Goal: Task Accomplishment & Management: Manage account settings

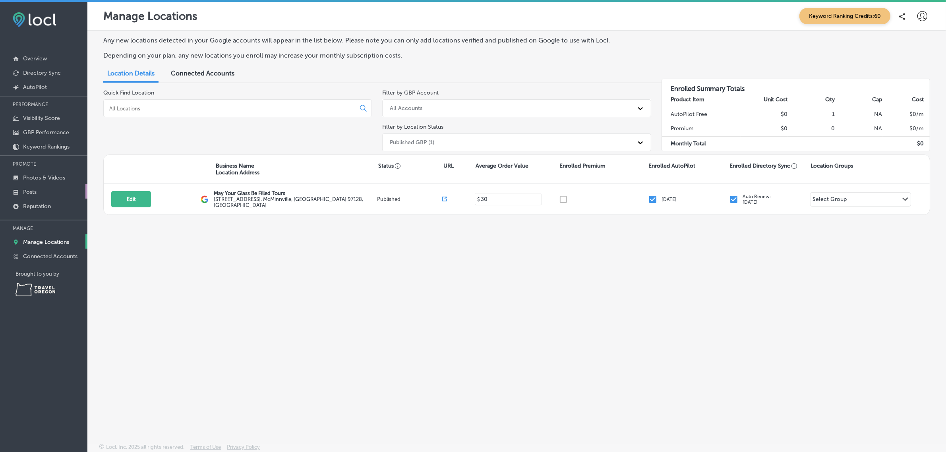
click at [47, 196] on link "Posts" at bounding box center [43, 191] width 87 height 14
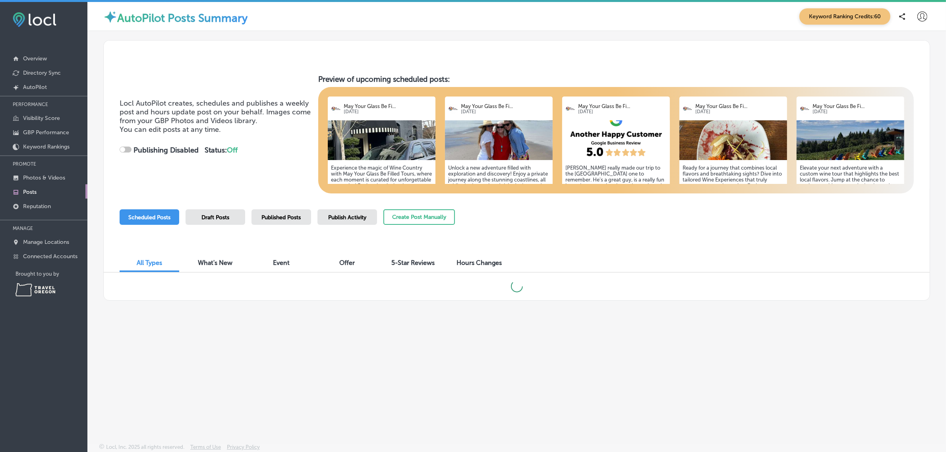
checkbox input "true"
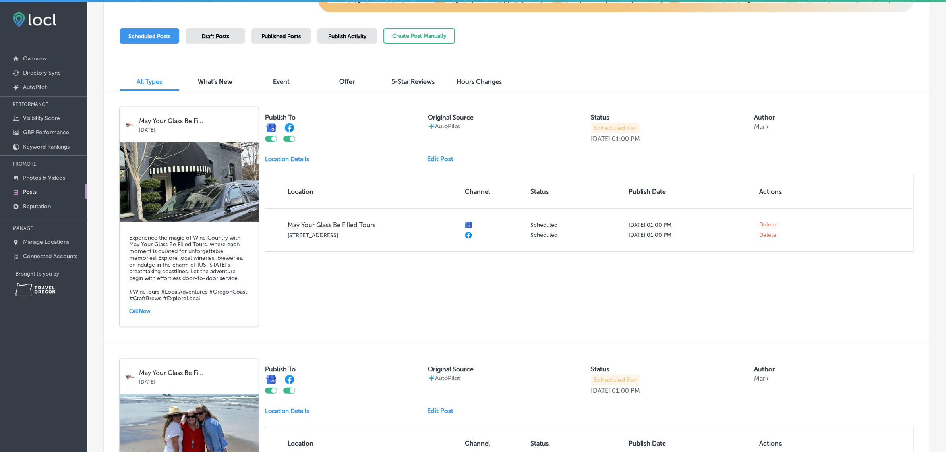
scroll to position [157, 0]
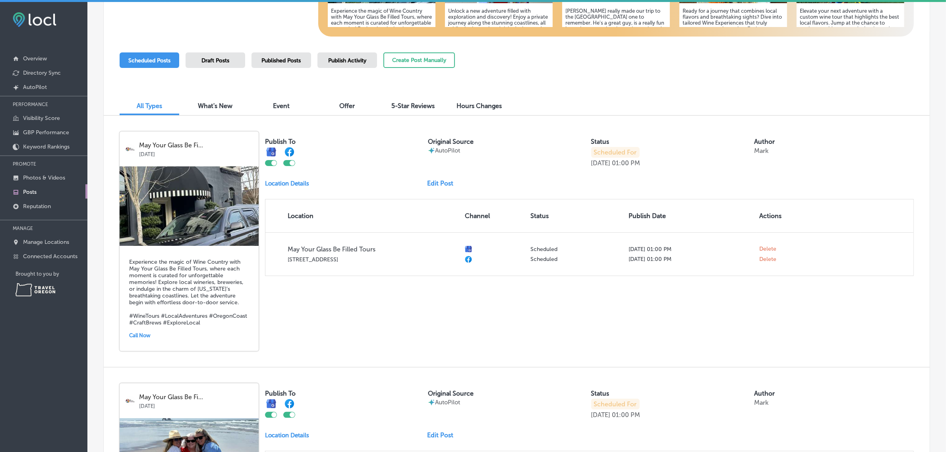
click at [291, 60] on span "Published Posts" at bounding box center [281, 60] width 39 height 7
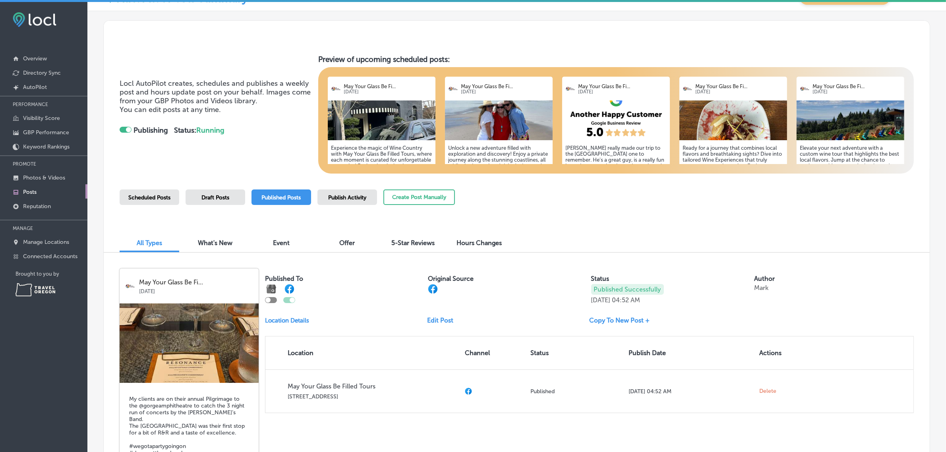
scroll to position [8, 0]
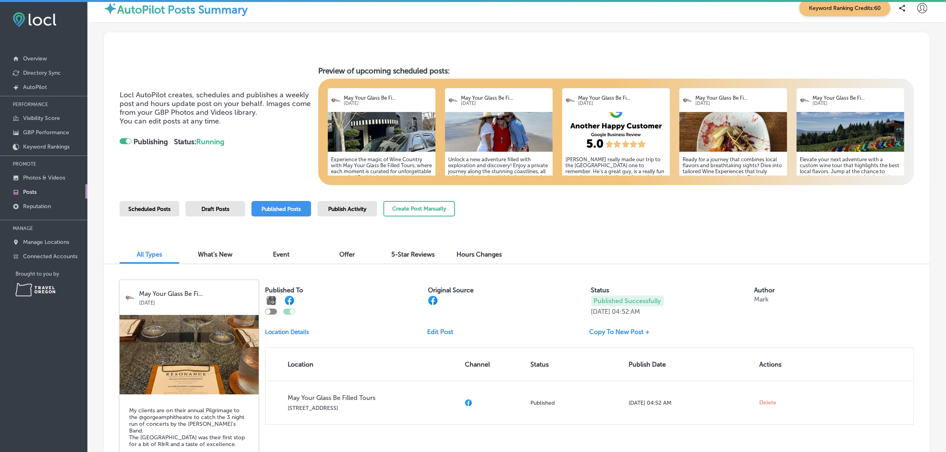
click at [352, 209] on span "Publish Activity" at bounding box center [347, 209] width 38 height 7
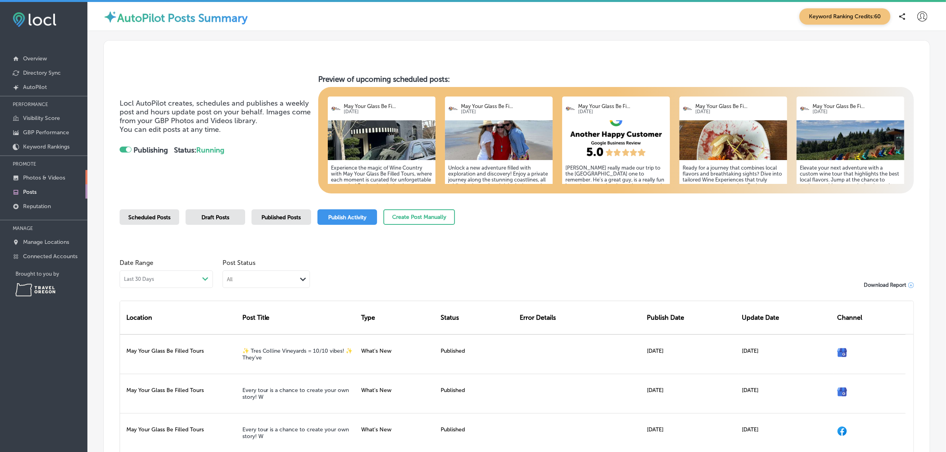
click at [42, 183] on link "Photos & Videos" at bounding box center [43, 177] width 87 height 14
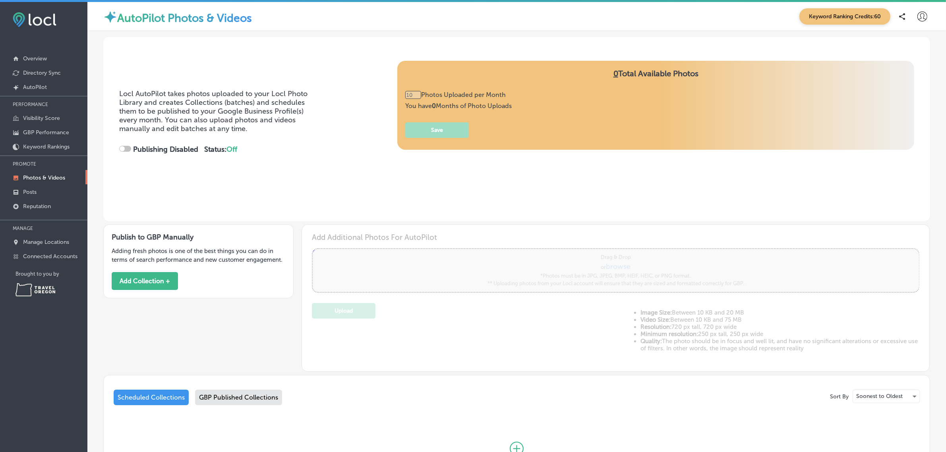
type input "0"
checkbox input "true"
type input "5"
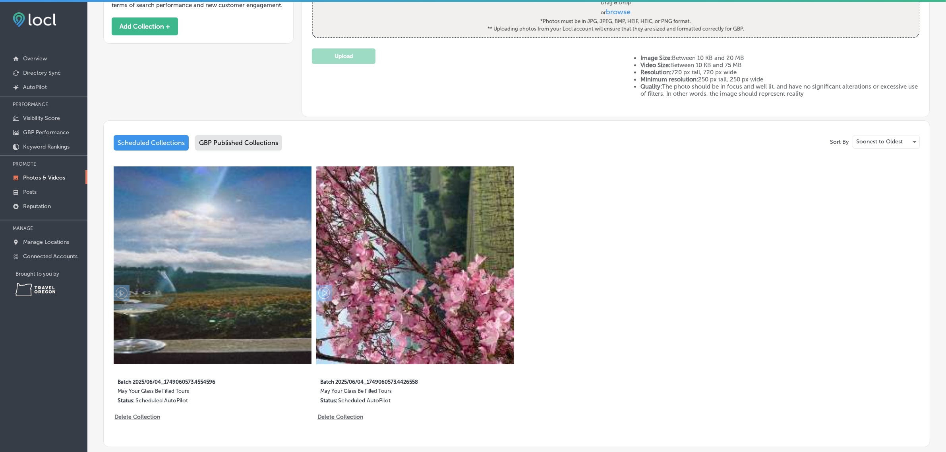
scroll to position [255, 0]
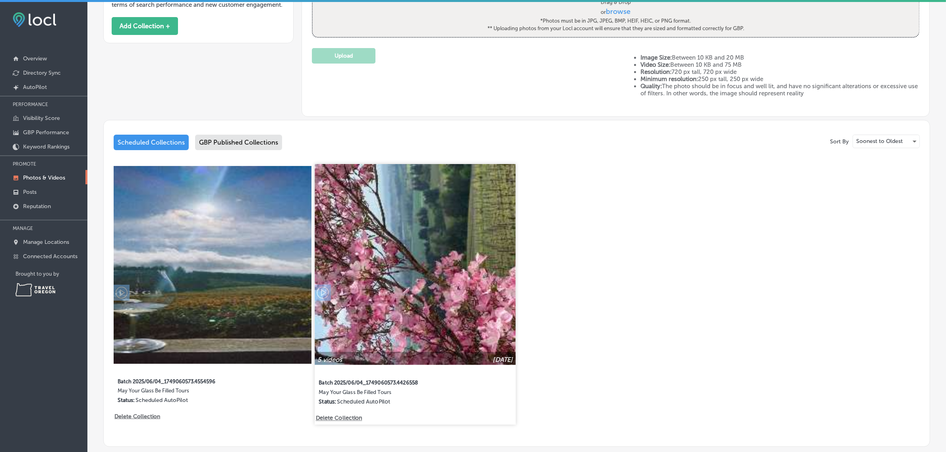
click at [424, 283] on img at bounding box center [415, 264] width 201 height 201
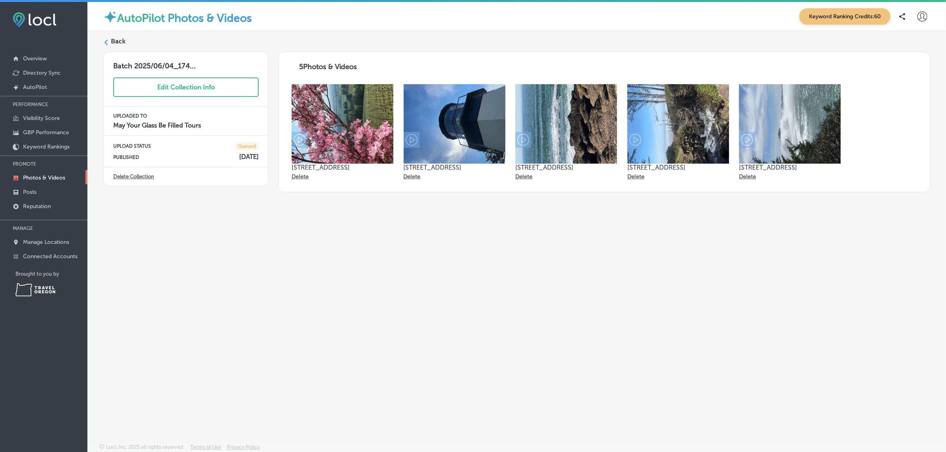
click at [120, 41] on label "Back" at bounding box center [118, 41] width 15 height 9
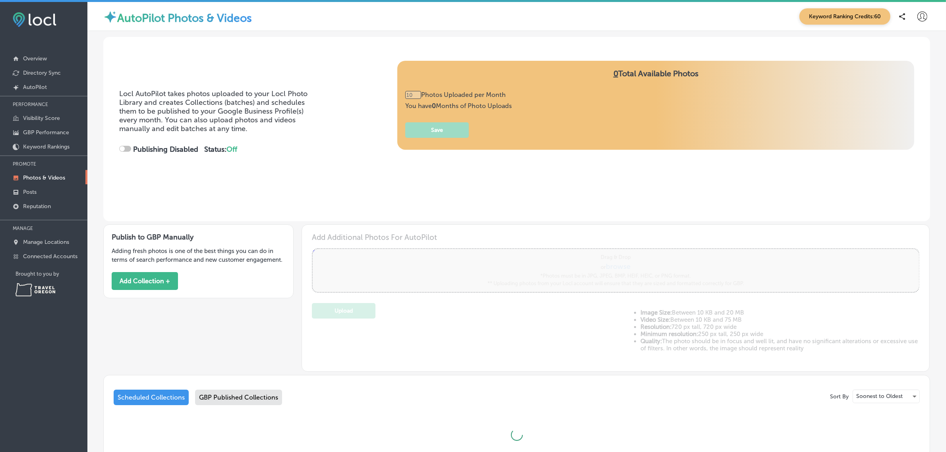
type input "5"
checkbox input "true"
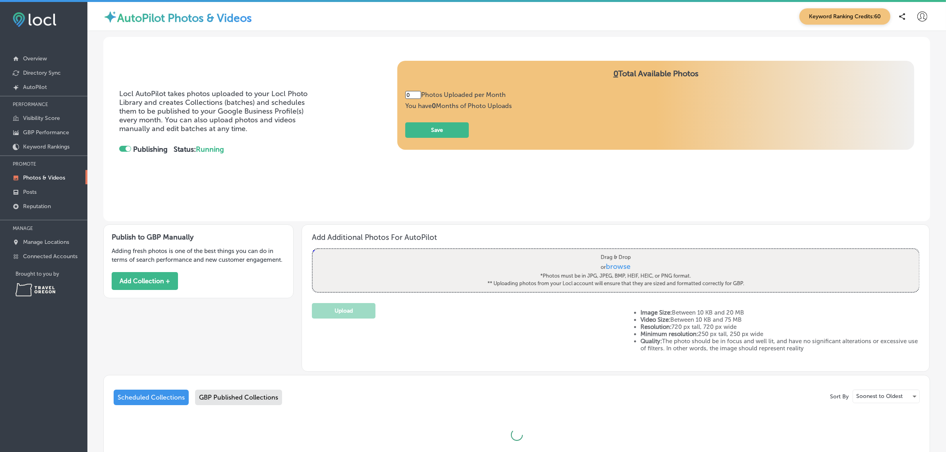
type input "5"
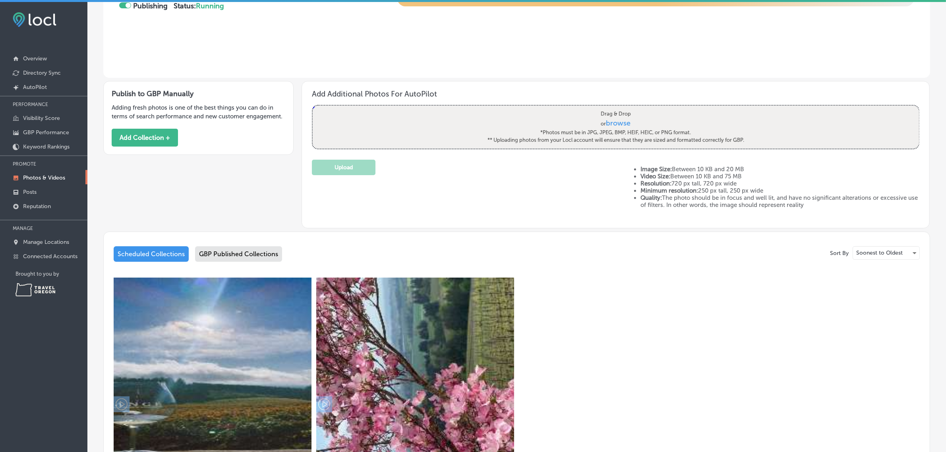
scroll to position [144, 0]
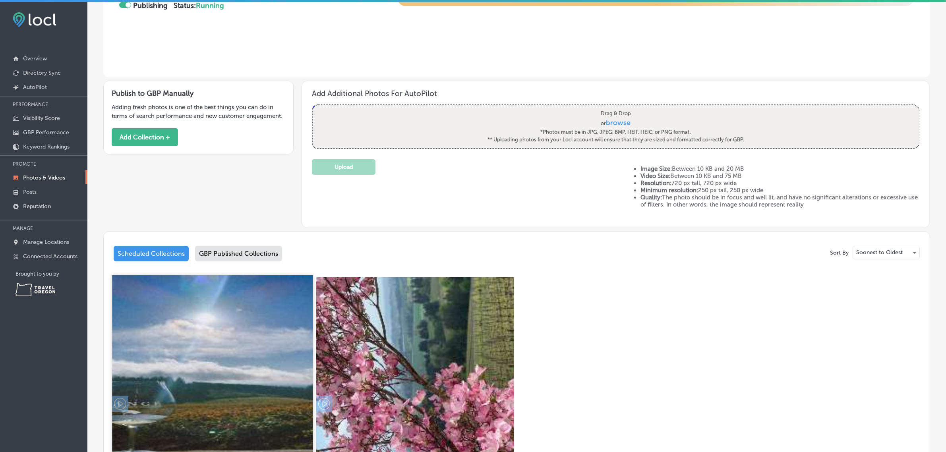
click at [214, 352] on img at bounding box center [212, 375] width 201 height 201
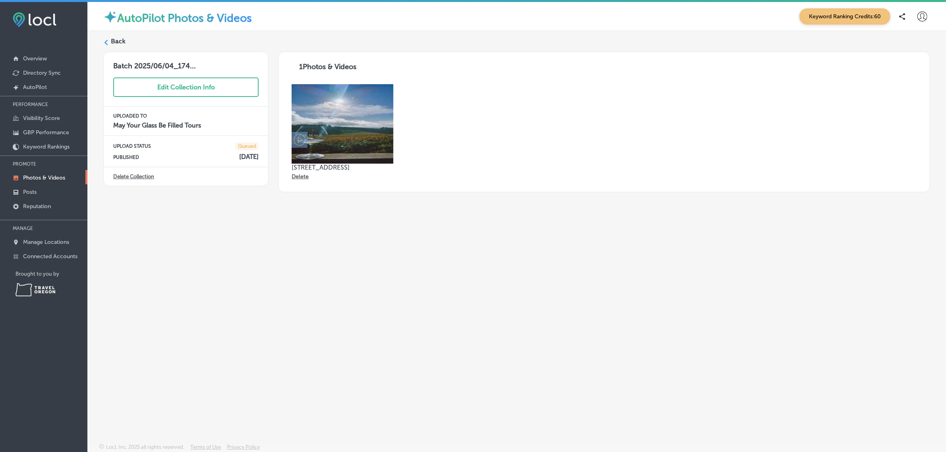
click at [112, 41] on label "Back" at bounding box center [118, 41] width 15 height 9
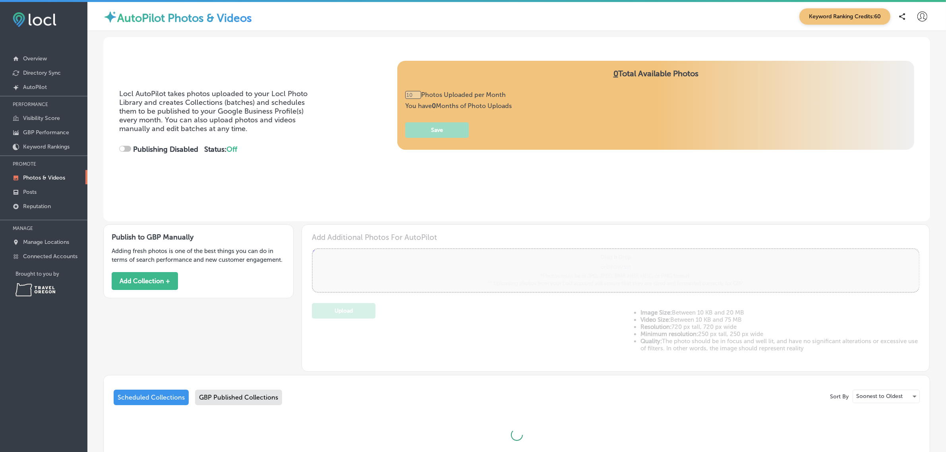
checkbox input "true"
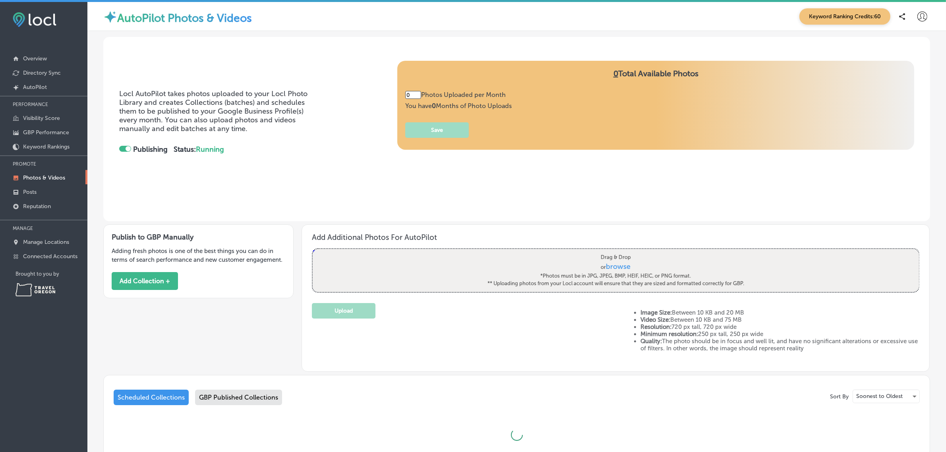
type input "5"
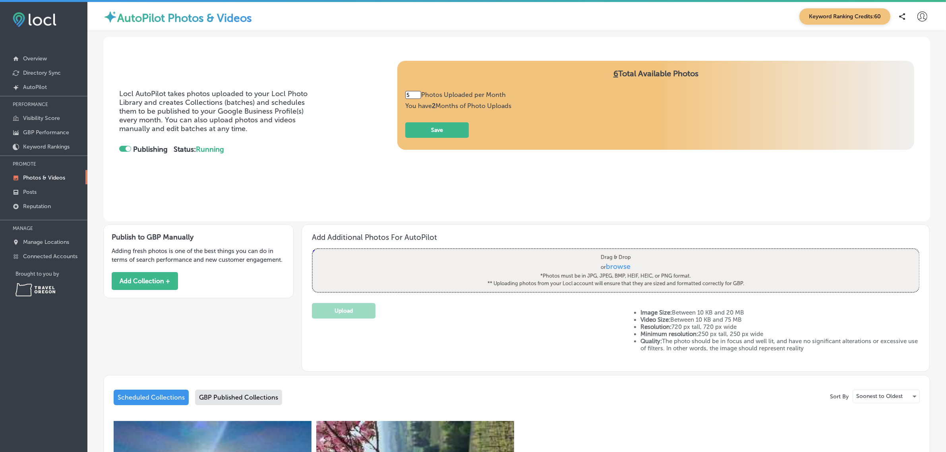
click at [227, 396] on div "GBP Published Collections" at bounding box center [238, 398] width 87 height 16
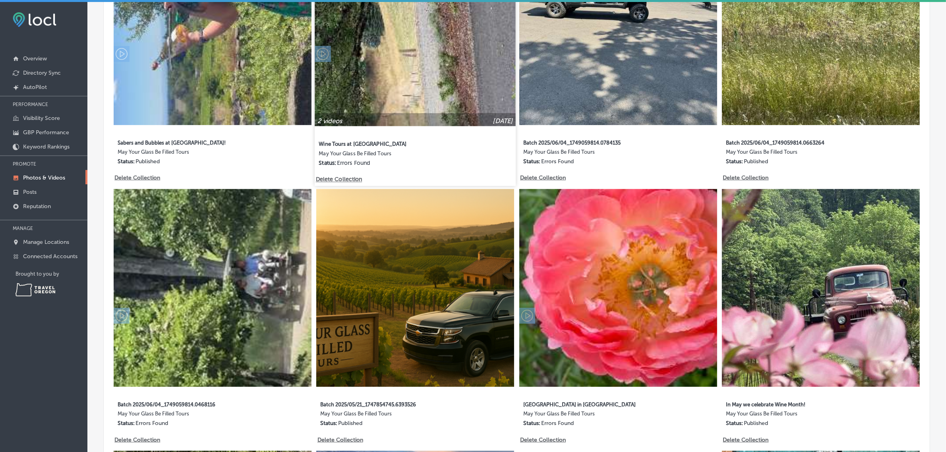
scroll to position [494, 0]
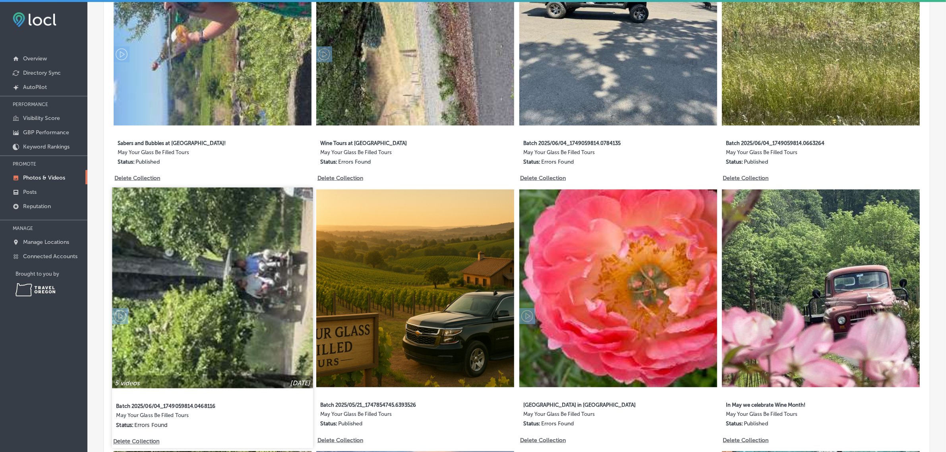
click at [237, 261] on img at bounding box center [212, 288] width 201 height 201
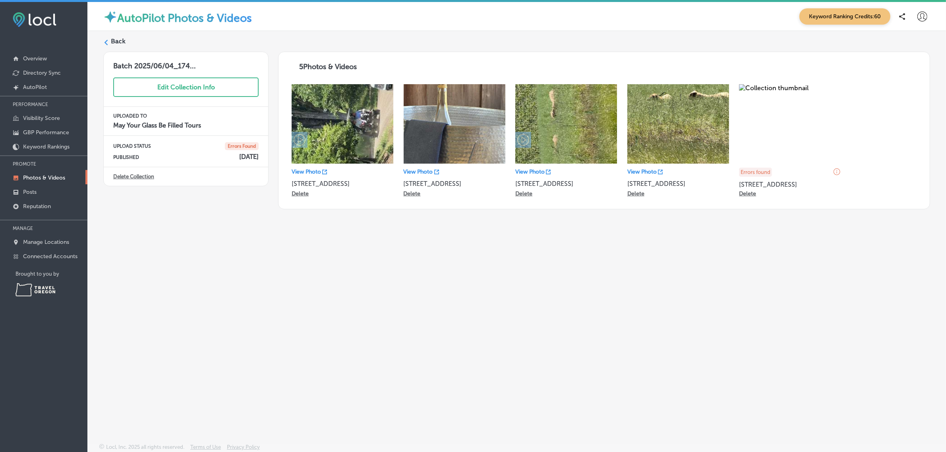
click at [120, 42] on label "Back" at bounding box center [118, 41] width 15 height 9
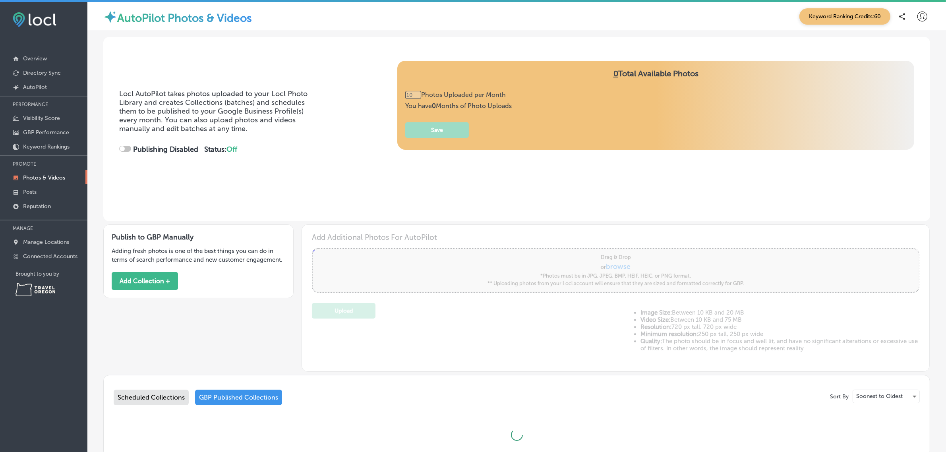
type input "0"
checkbox input "true"
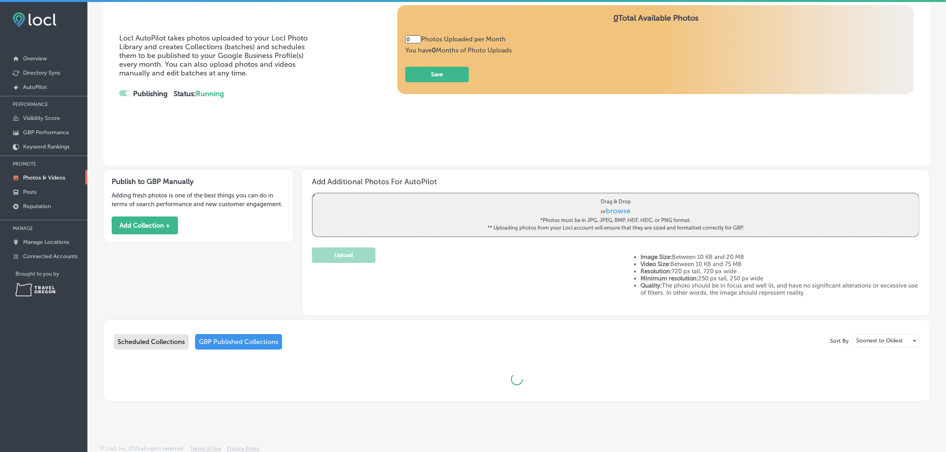
type input "5"
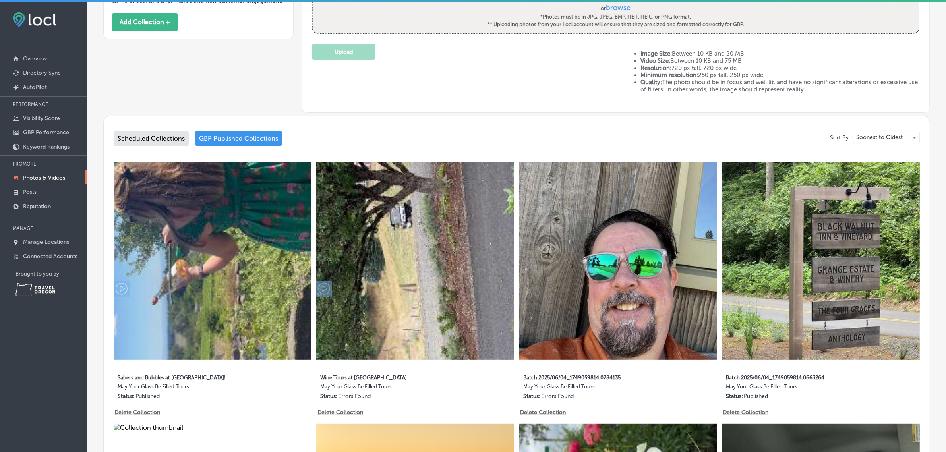
scroll to position [260, 0]
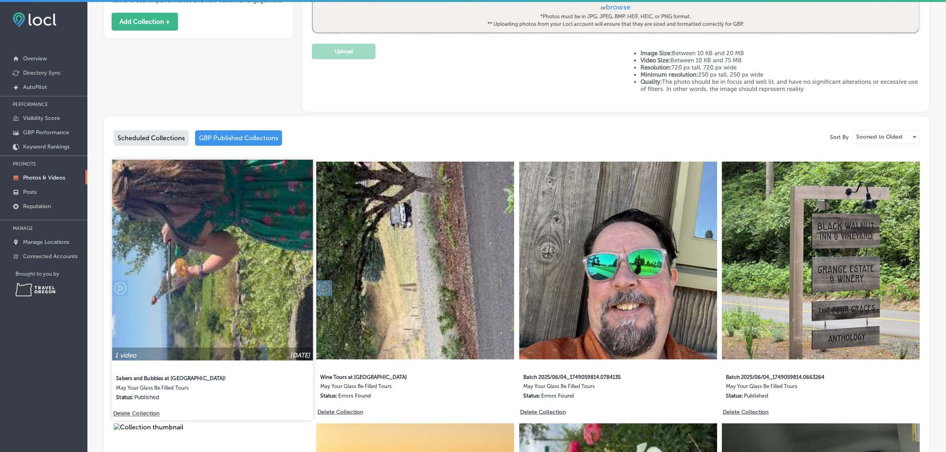
click at [235, 246] on img at bounding box center [212, 260] width 201 height 201
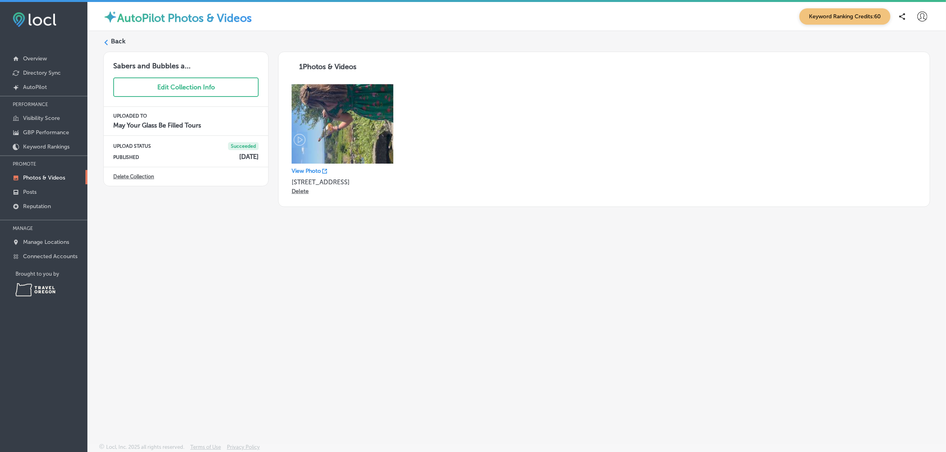
click at [114, 42] on label "Back" at bounding box center [118, 41] width 15 height 9
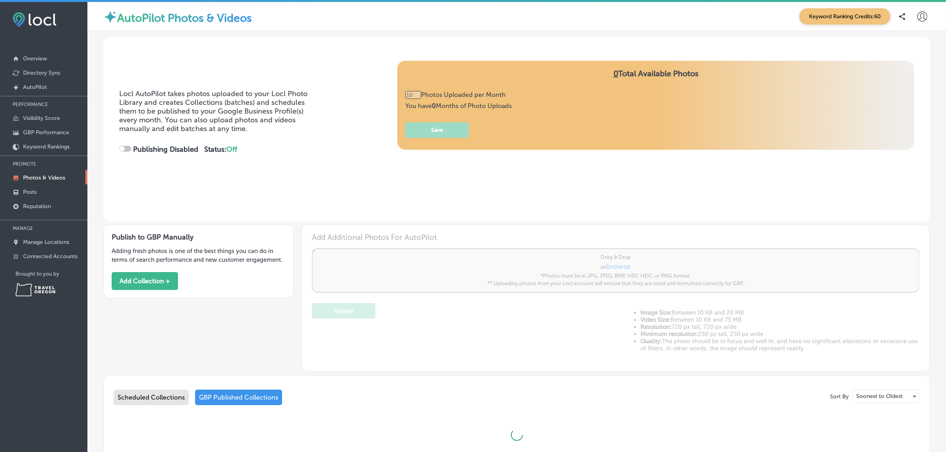
scroll to position [56, 0]
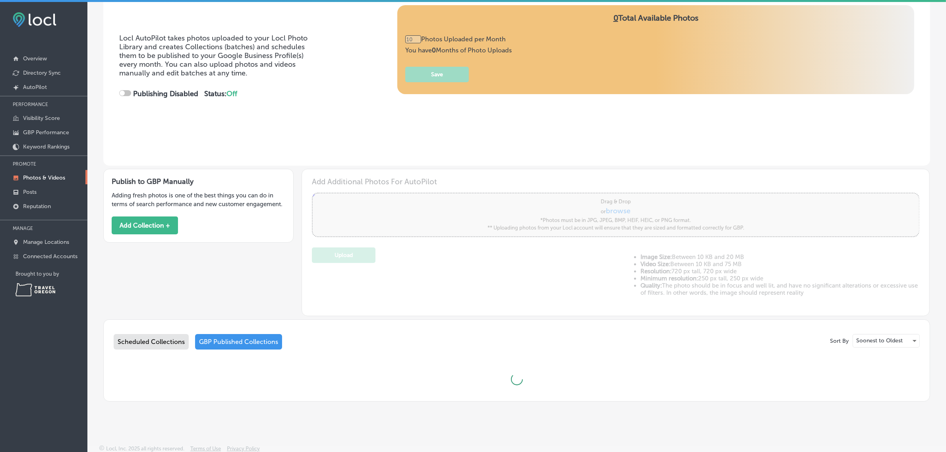
type input "5"
checkbox input "true"
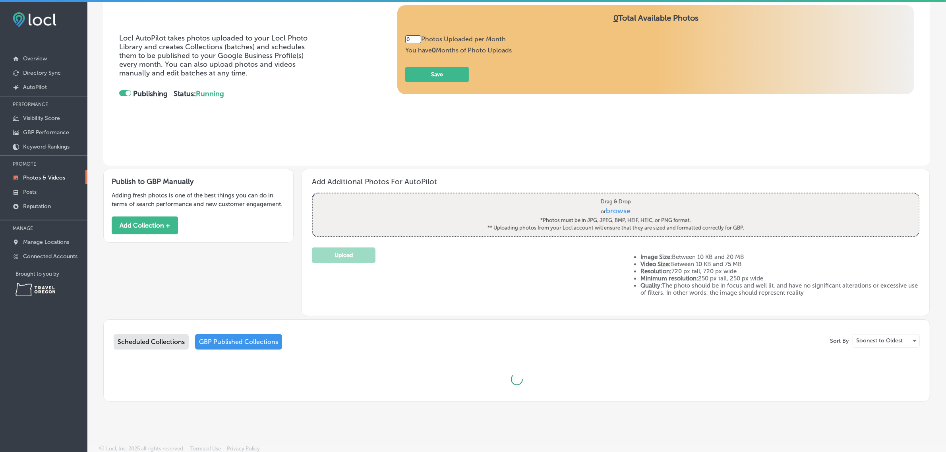
type input "5"
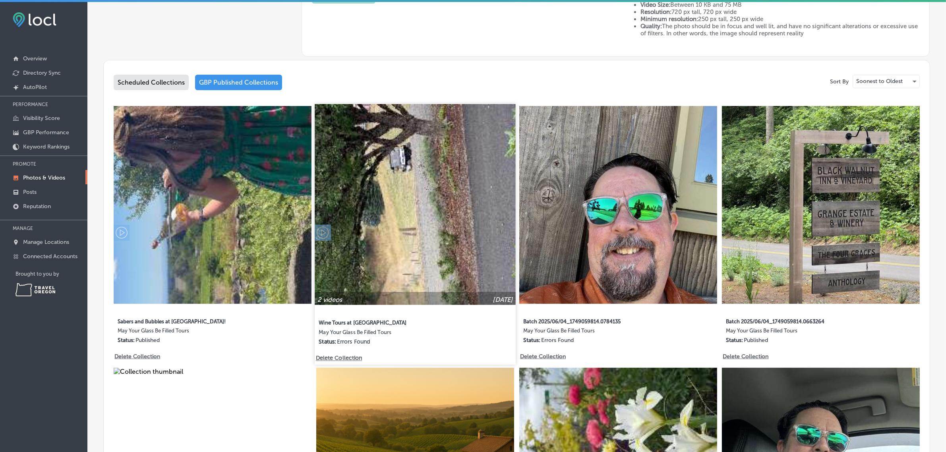
scroll to position [316, 0]
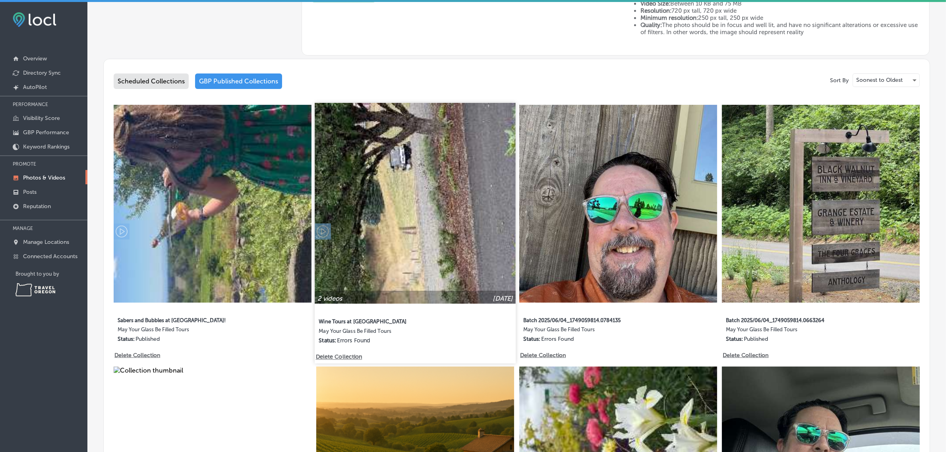
click at [424, 244] on img at bounding box center [415, 203] width 201 height 201
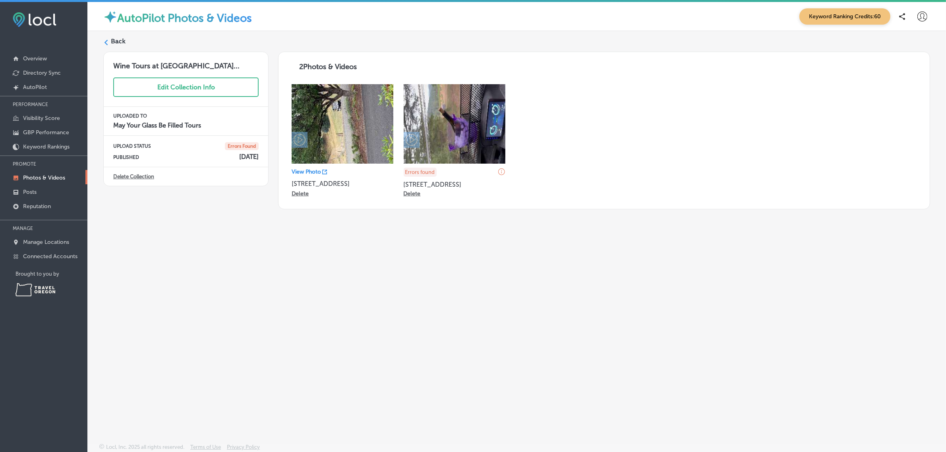
click at [114, 40] on label "Back" at bounding box center [118, 41] width 15 height 9
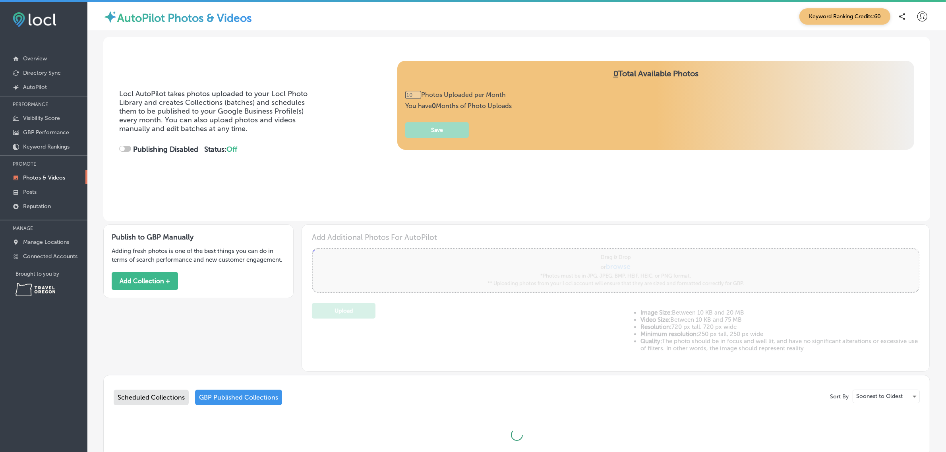
type input "5"
checkbox input "true"
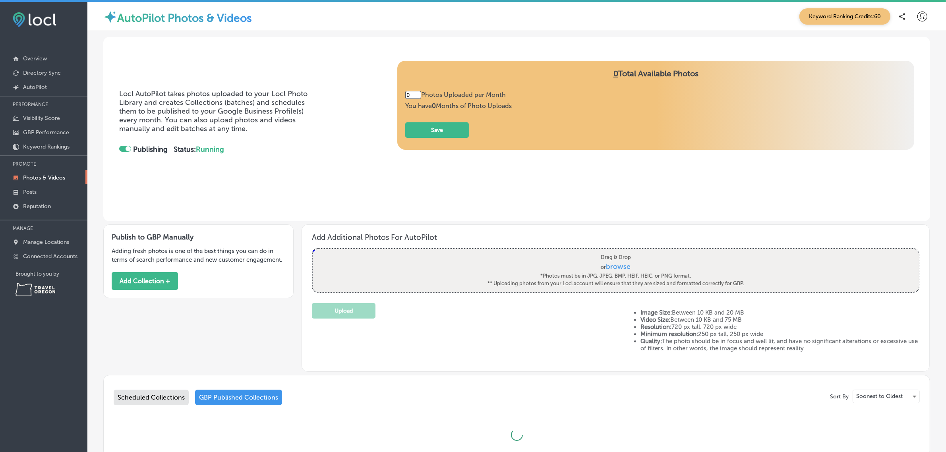
type input "5"
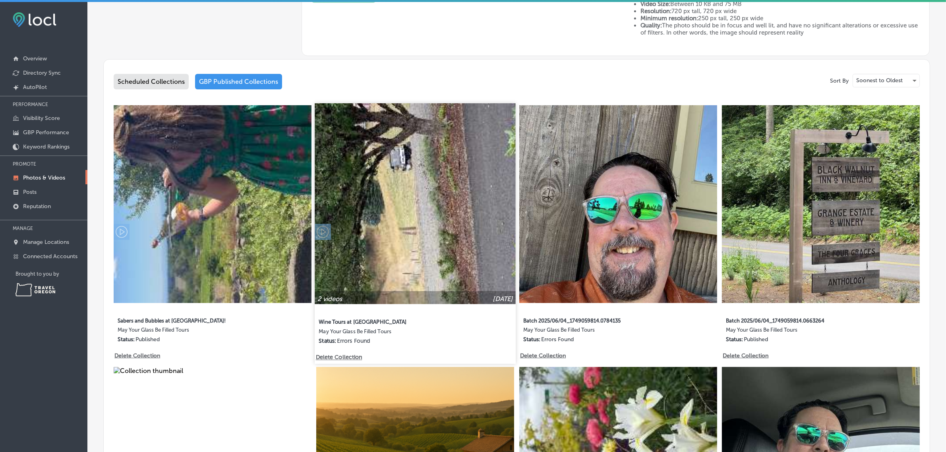
scroll to position [316, 0]
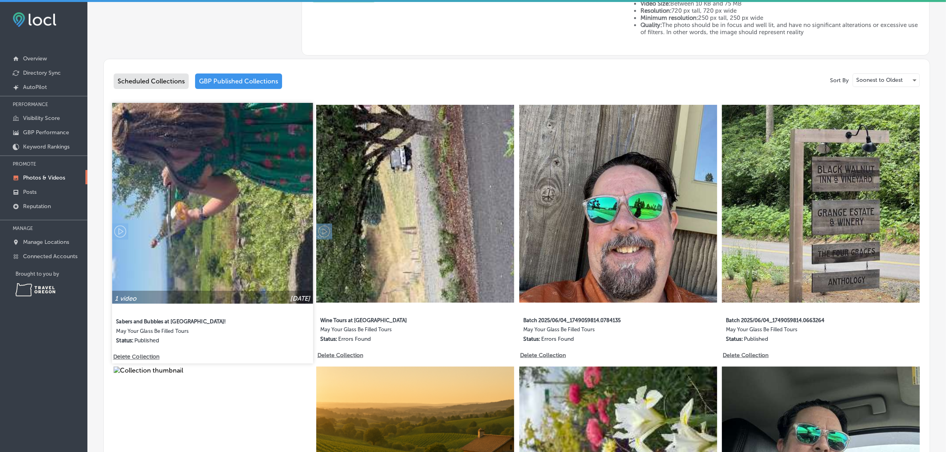
click at [204, 230] on img at bounding box center [212, 203] width 201 height 201
